Goal: Task Accomplishment & Management: Manage account settings

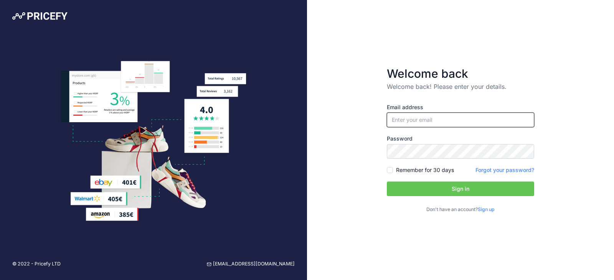
click at [409, 126] on input "email" at bounding box center [460, 120] width 147 height 15
type input "[EMAIL_ADDRESS][DOMAIN_NAME]"
click at [431, 185] on button "Sign in" at bounding box center [460, 189] width 147 height 15
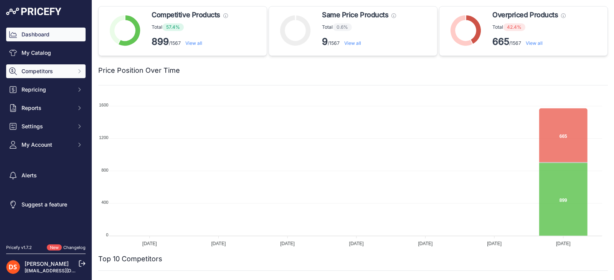
click at [36, 70] on span "Competitors" at bounding box center [46, 72] width 50 height 8
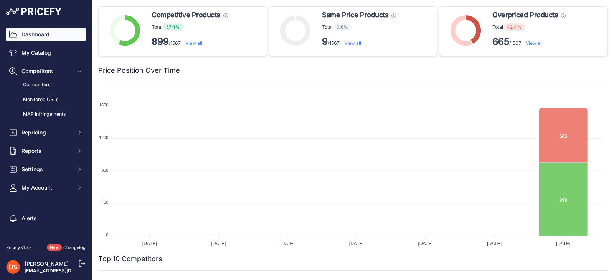
click at [36, 86] on link "Competitors" at bounding box center [45, 84] width 79 height 13
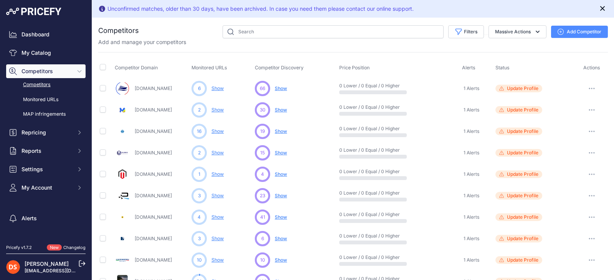
click at [600, 8] on button "Close" at bounding box center [602, 7] width 9 height 9
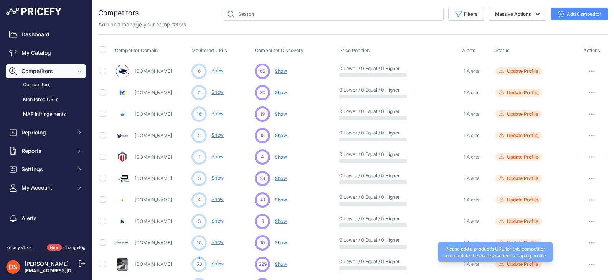
click at [519, 263] on span "Update Profile" at bounding box center [522, 265] width 31 height 6
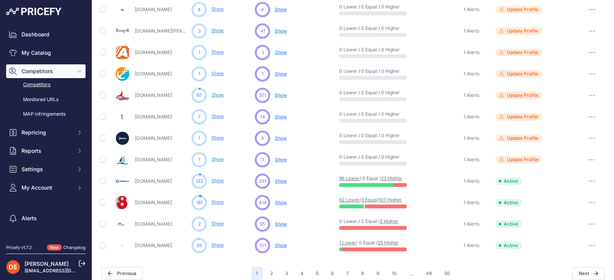
scroll to position [340, 0]
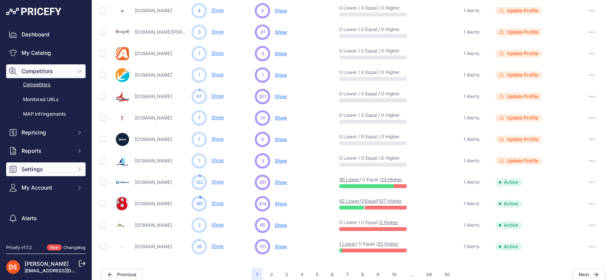
click at [32, 170] on span "Settings" at bounding box center [46, 170] width 50 height 8
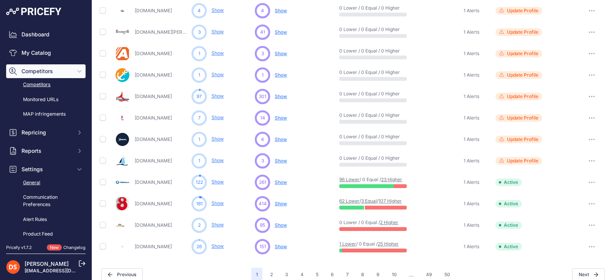
click at [32, 183] on link "General" at bounding box center [45, 182] width 79 height 13
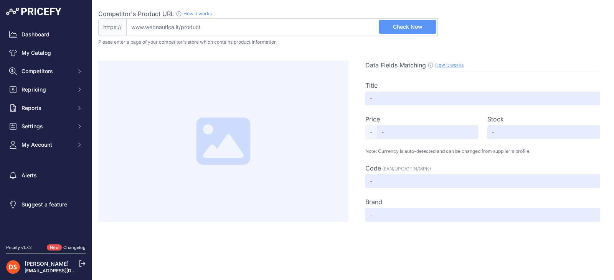
click at [167, 26] on input "Competitor's Product URL How it works In order to create your competitor's extr…" at bounding box center [281, 27] width 311 height 18
paste input "https://www.webnautica.it/ferramenta-nautica-c-99/cavi-in-acciaio-inox-c-99_141…"
type input "www.webnautica.it/ferramenta-nautica-c-99/cavi-in-acciaio-inox-c-99_1416/cavo-i…"
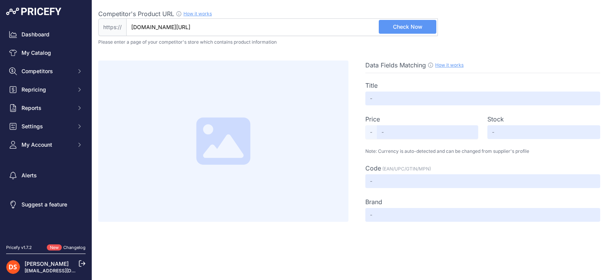
click at [385, 24] on button "Check Now" at bounding box center [408, 27] width 58 height 14
type input "Cavo in ACCIAIO INOX 7x19 diametro 2 mm. [506220] - 79,90 € - Barca, Vendita on…"
type input "Not Found"
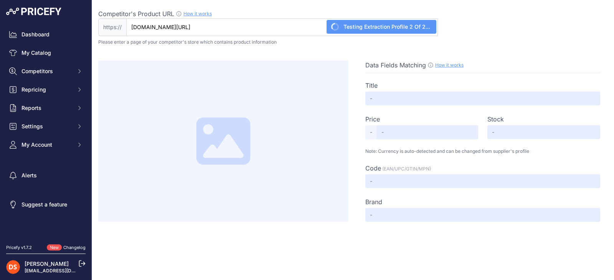
type input "Not Found"
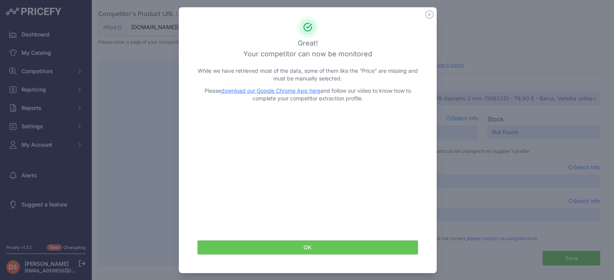
click at [305, 245] on button "OK" at bounding box center [307, 247] width 221 height 15
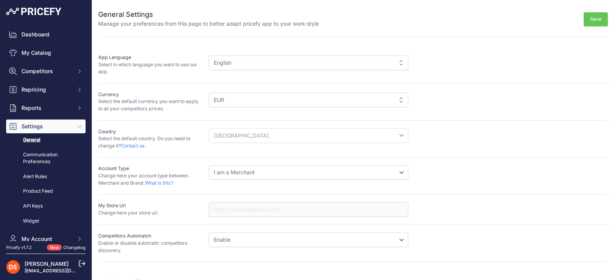
click at [269, 64] on div "English" at bounding box center [308, 63] width 199 height 15
click at [401, 65] on div "English" at bounding box center [308, 63] width 199 height 15
click at [399, 61] on div "English" at bounding box center [308, 63] width 199 height 15
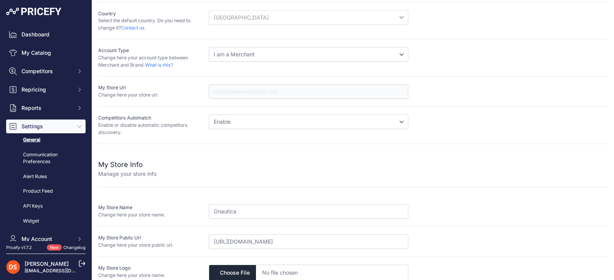
scroll to position [123, 0]
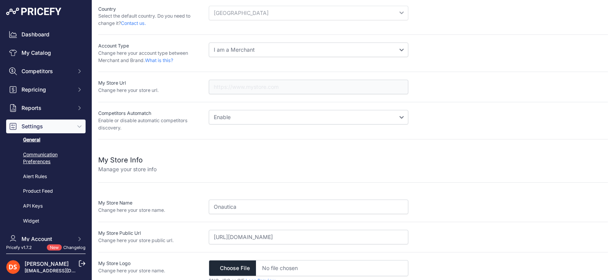
click at [31, 152] on link "Communication Preferences" at bounding box center [45, 158] width 79 height 20
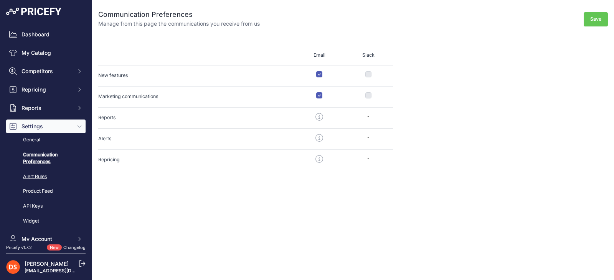
click at [28, 179] on link "Alert Rules" at bounding box center [45, 176] width 79 height 13
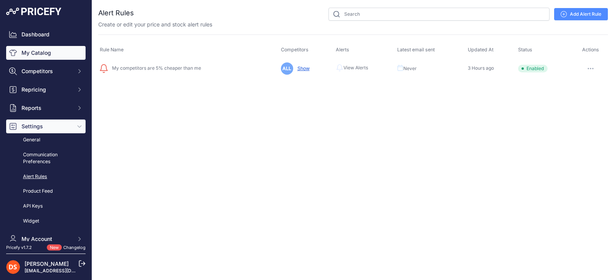
click at [35, 56] on link "My Catalog" at bounding box center [45, 53] width 79 height 14
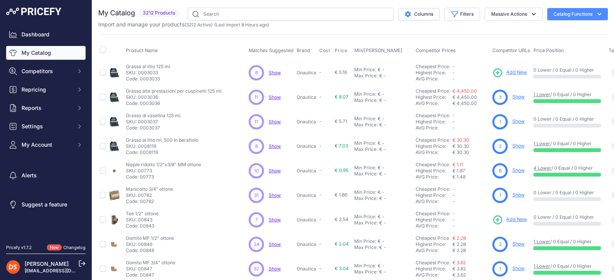
click at [275, 96] on span "Show" at bounding box center [274, 97] width 12 height 6
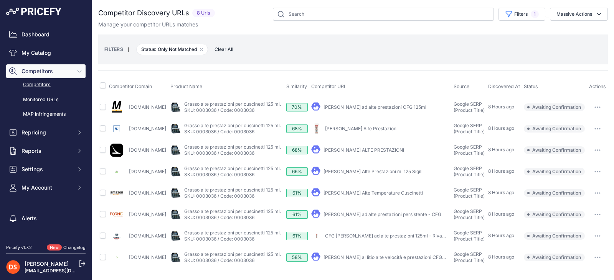
click at [600, 107] on icon "button" at bounding box center [599, 107] width 1 height 1
click at [575, 122] on button "Confirm match" at bounding box center [574, 123] width 63 height 12
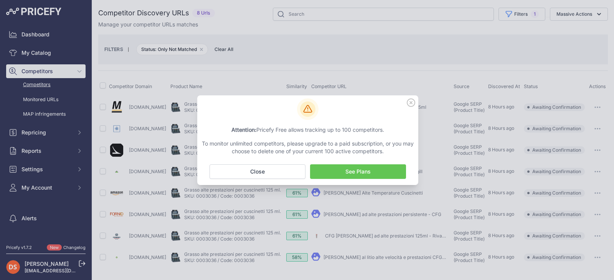
click at [357, 177] on link "See Plans" at bounding box center [358, 172] width 96 height 15
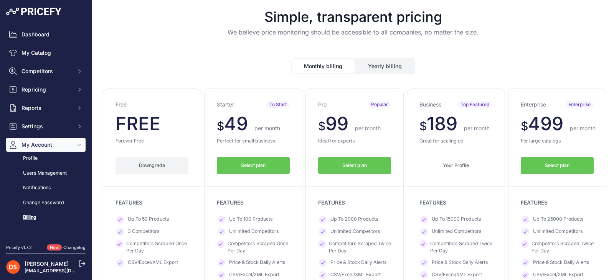
click at [444, 163] on span "Your Profile" at bounding box center [456, 165] width 26 height 7
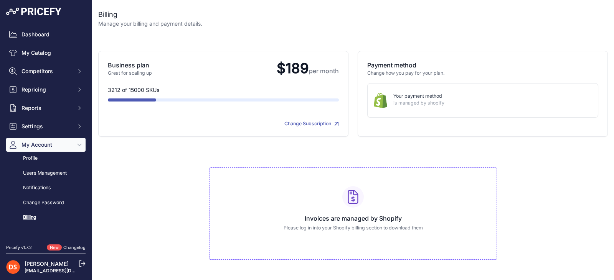
click at [301, 124] on link "Change Subscription" at bounding box center [311, 124] width 54 height 6
